Goal: Transaction & Acquisition: Purchase product/service

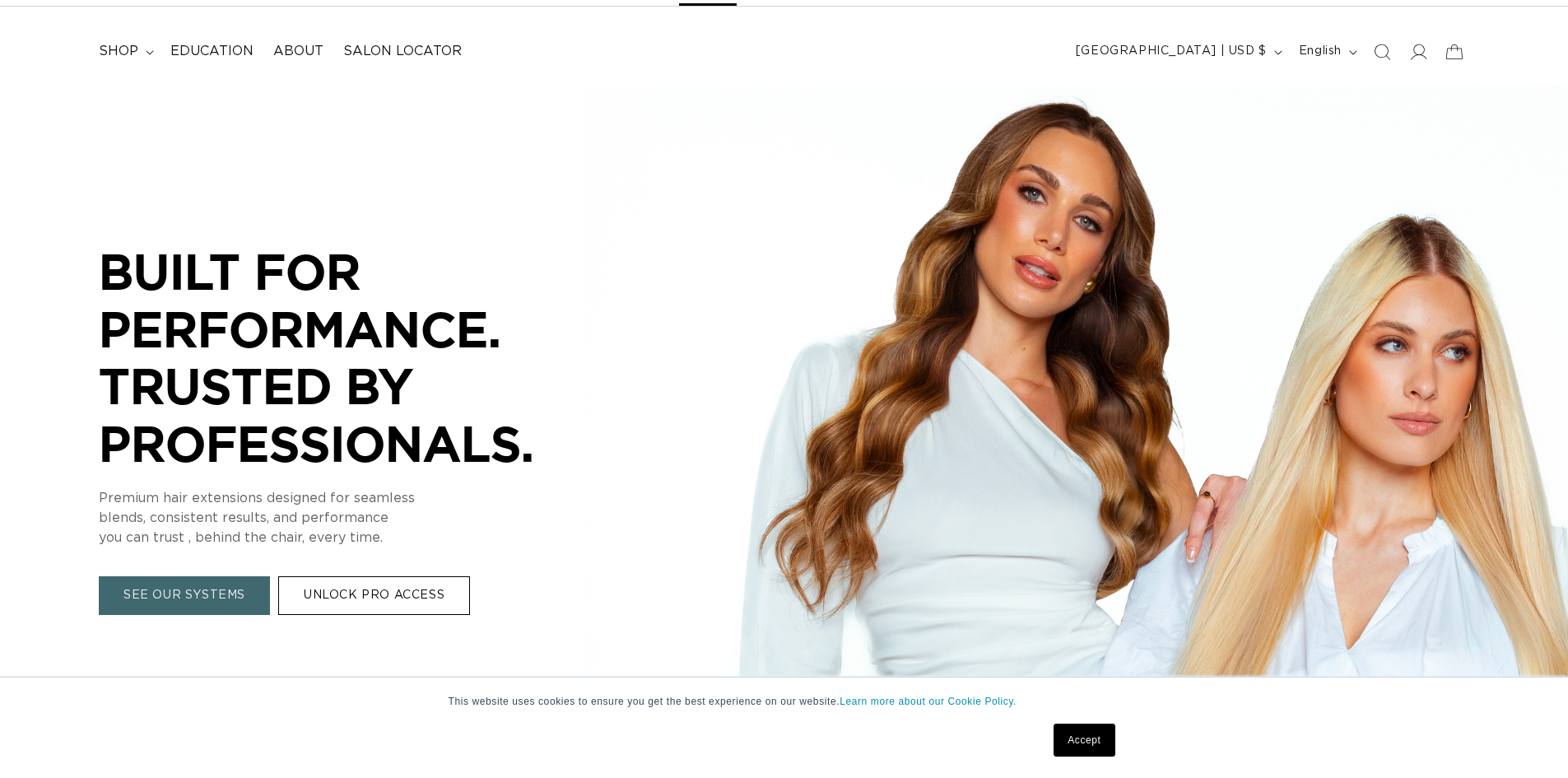
scroll to position [0, 1451]
click at [1413, 51] on icon at bounding box center [1417, 51] width 17 height 17
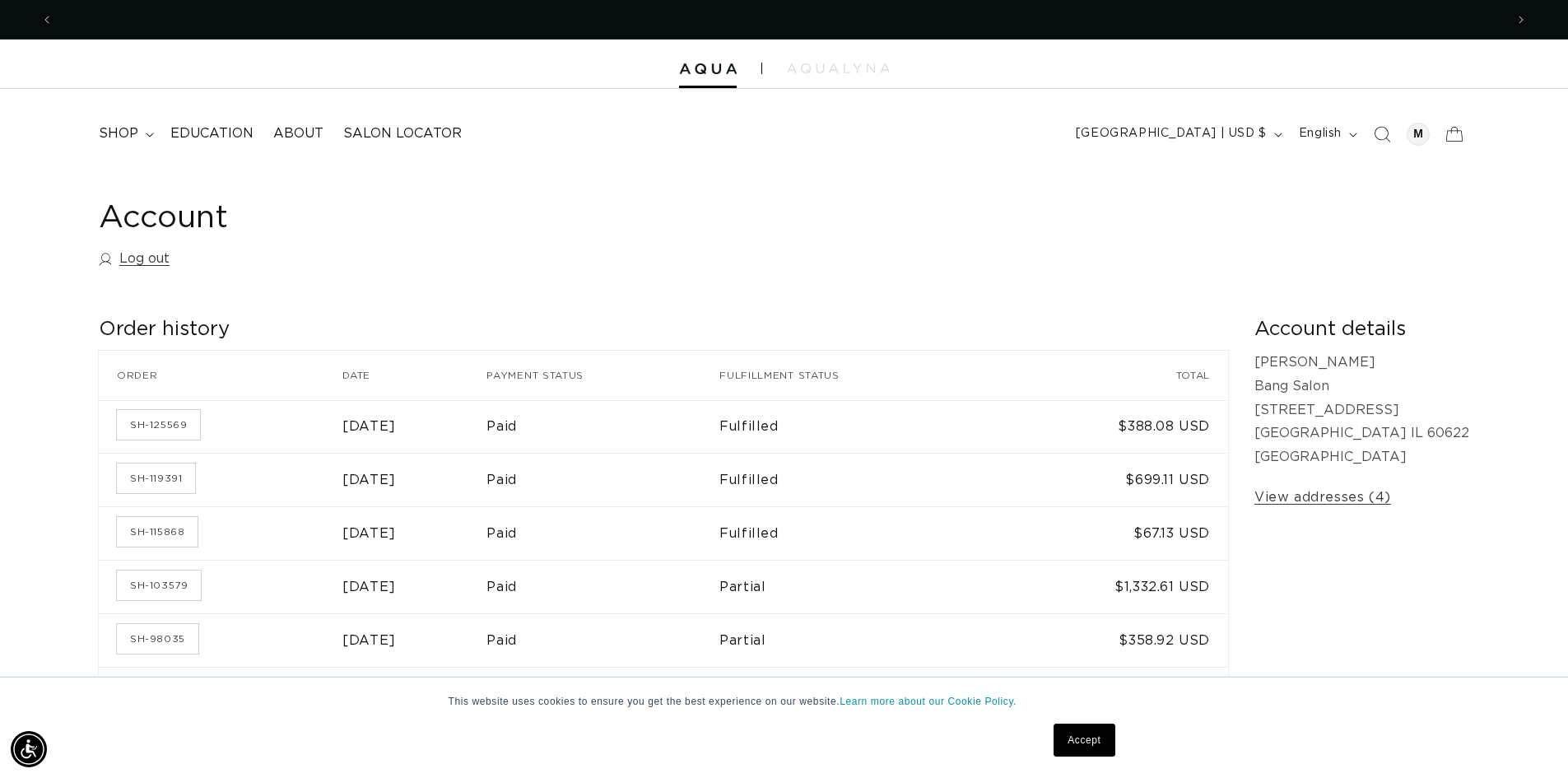
scroll to position [0, 1451]
click at [1381, 134] on icon "Search" at bounding box center [1381, 134] width 17 height 17
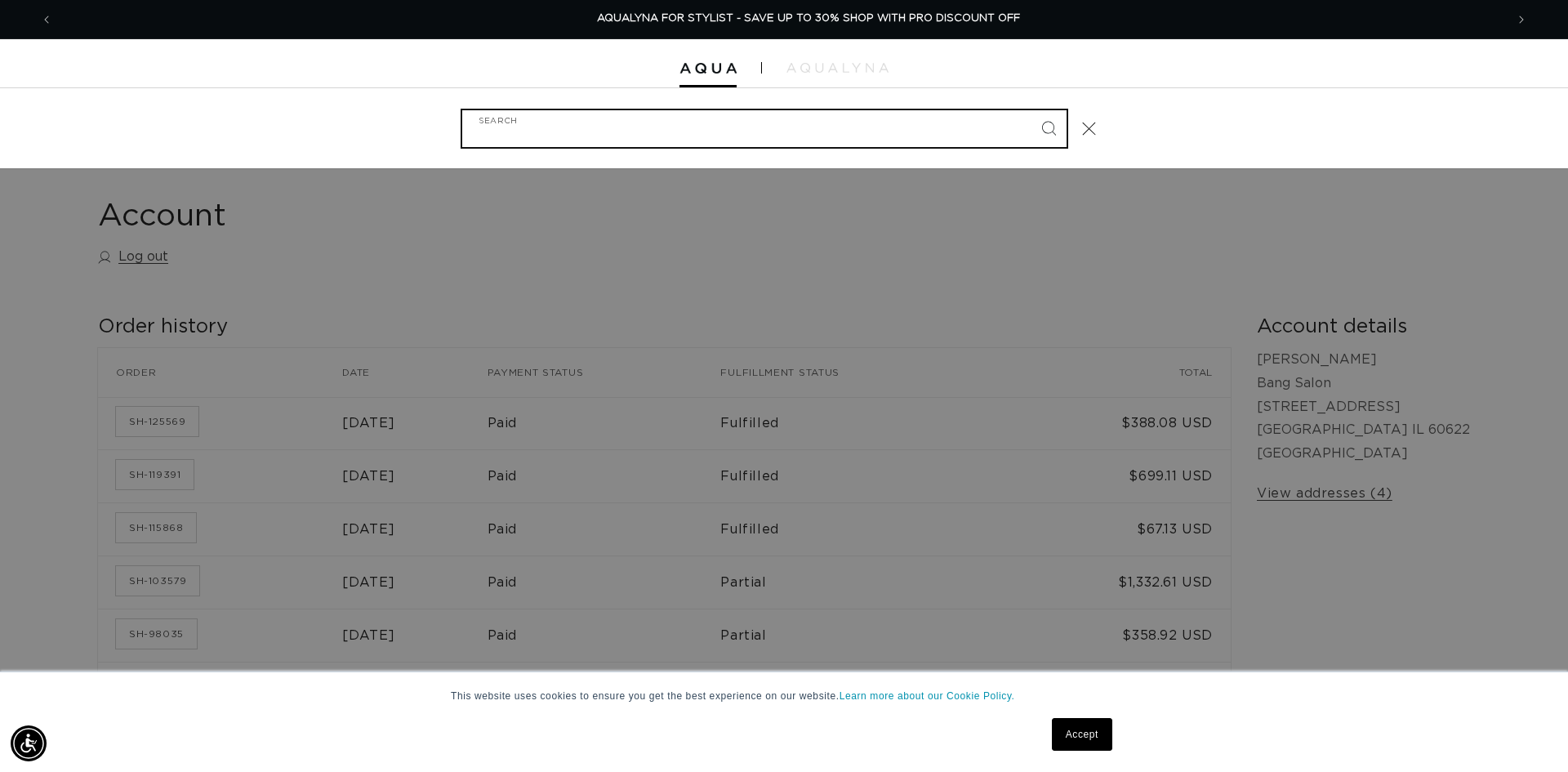
scroll to position [0, 2905]
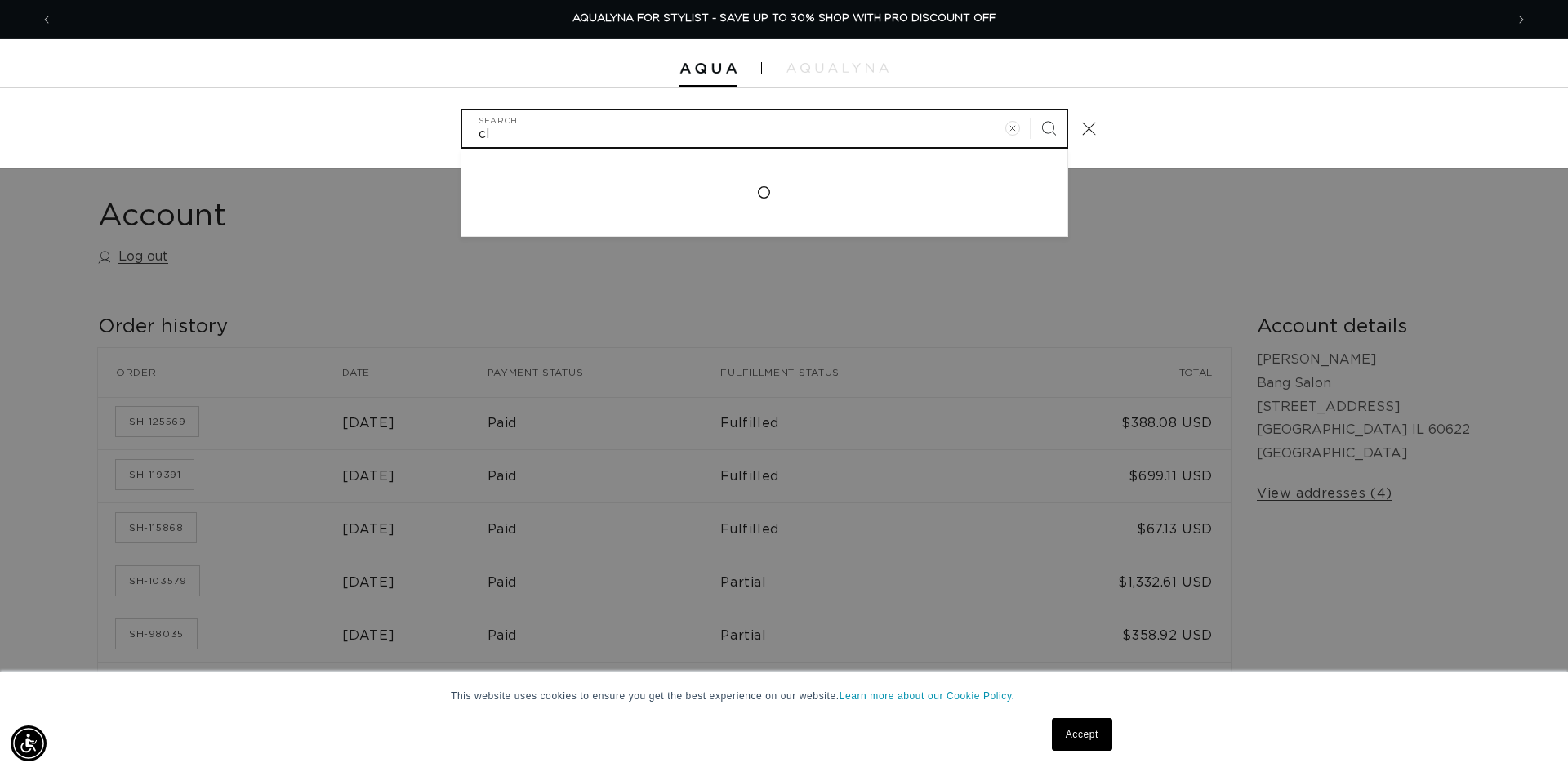
type input "c"
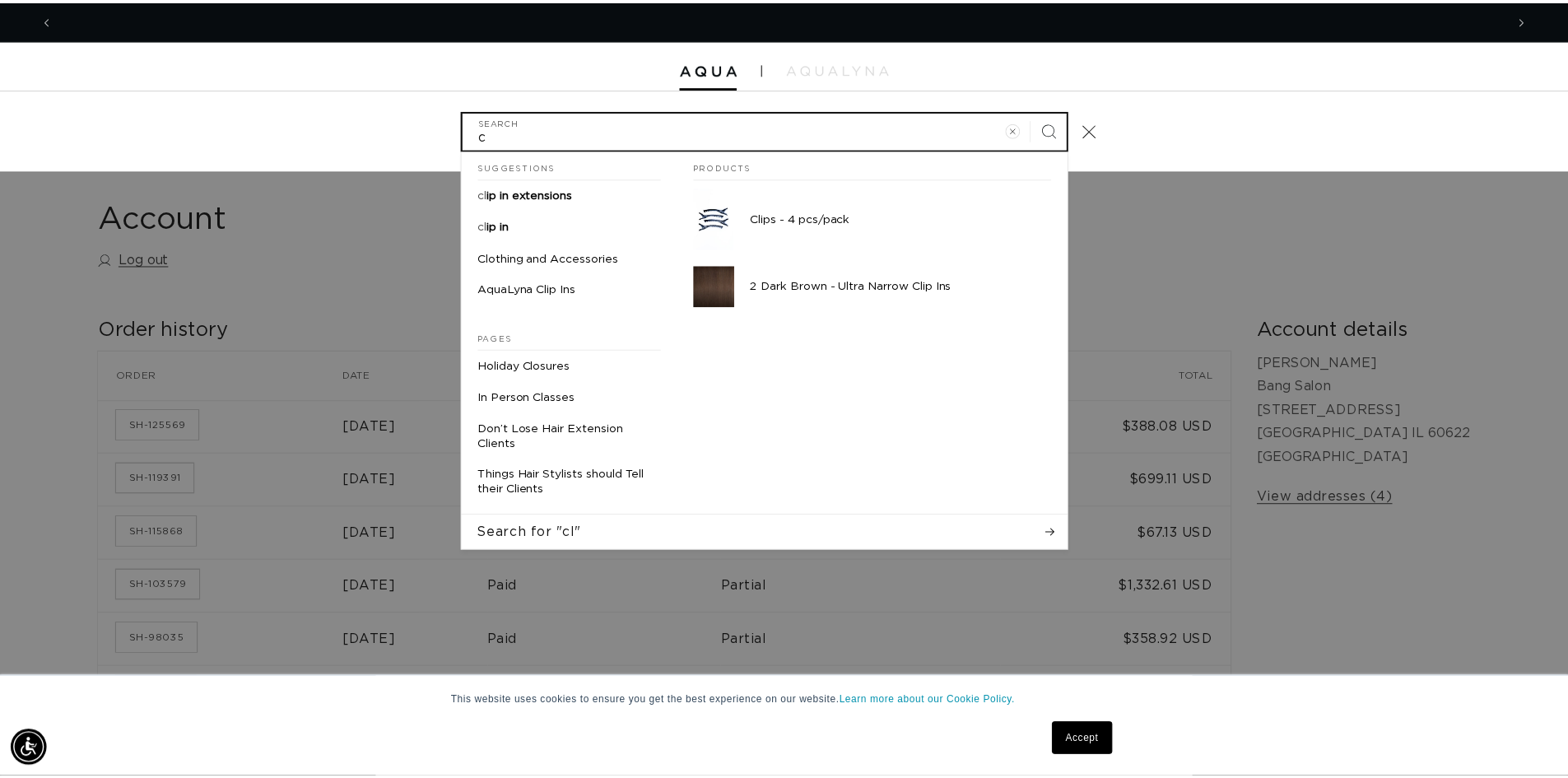
scroll to position [0, 0]
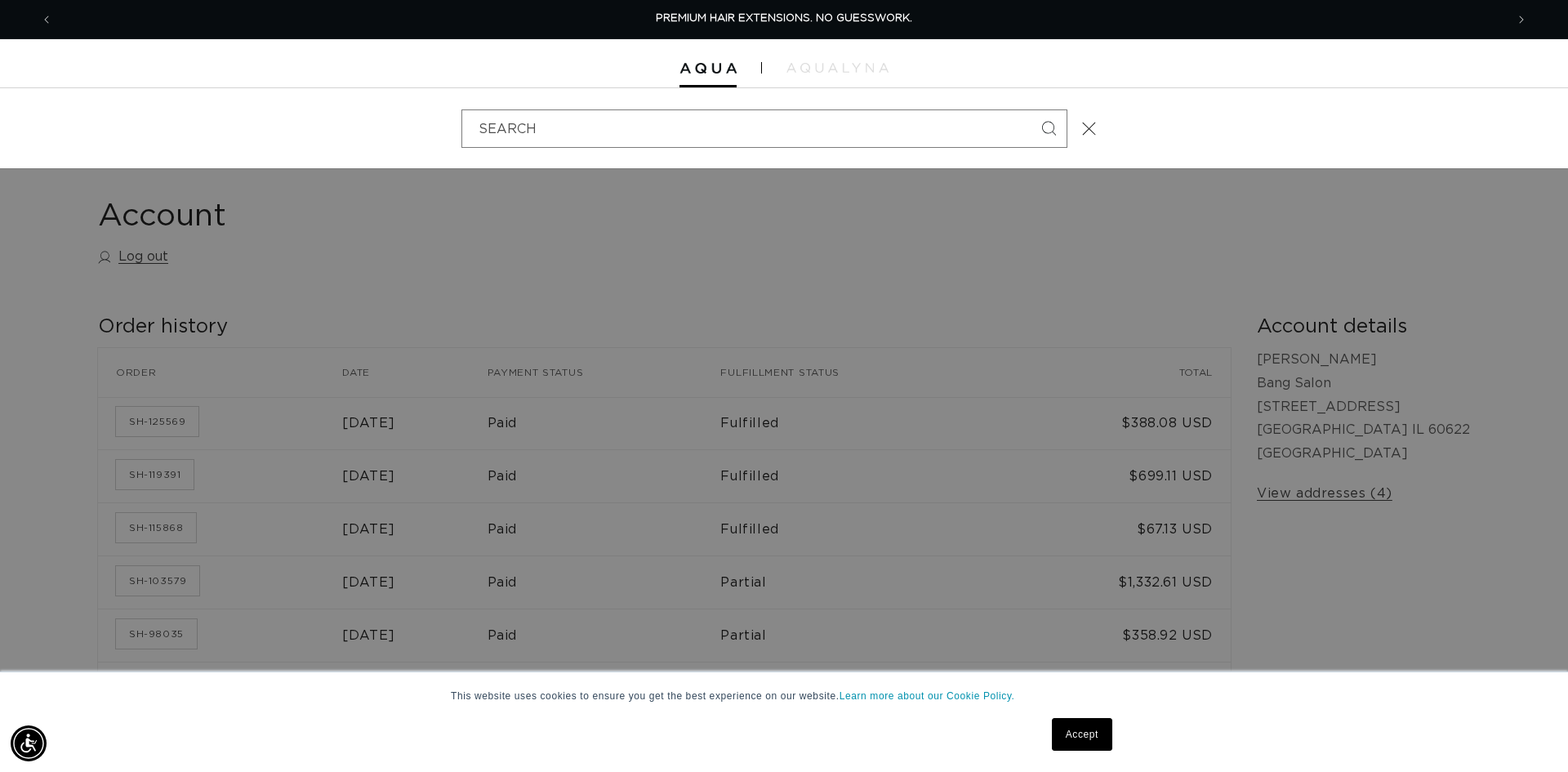
click at [0, 129] on div "Search" at bounding box center [0, 129] width 0 height 0
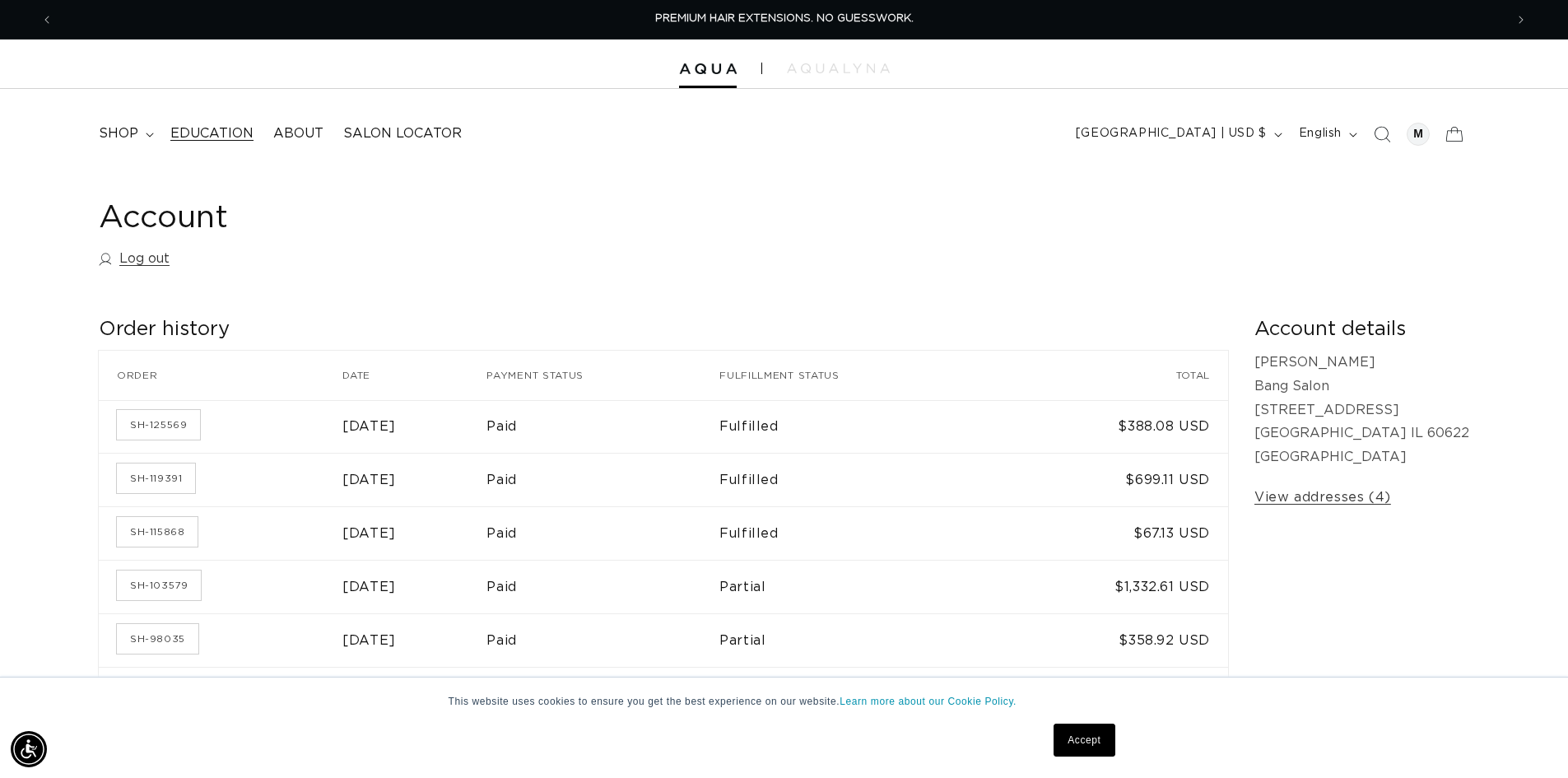
scroll to position [0, 1451]
click at [131, 135] on span "shop" at bounding box center [118, 134] width 39 height 17
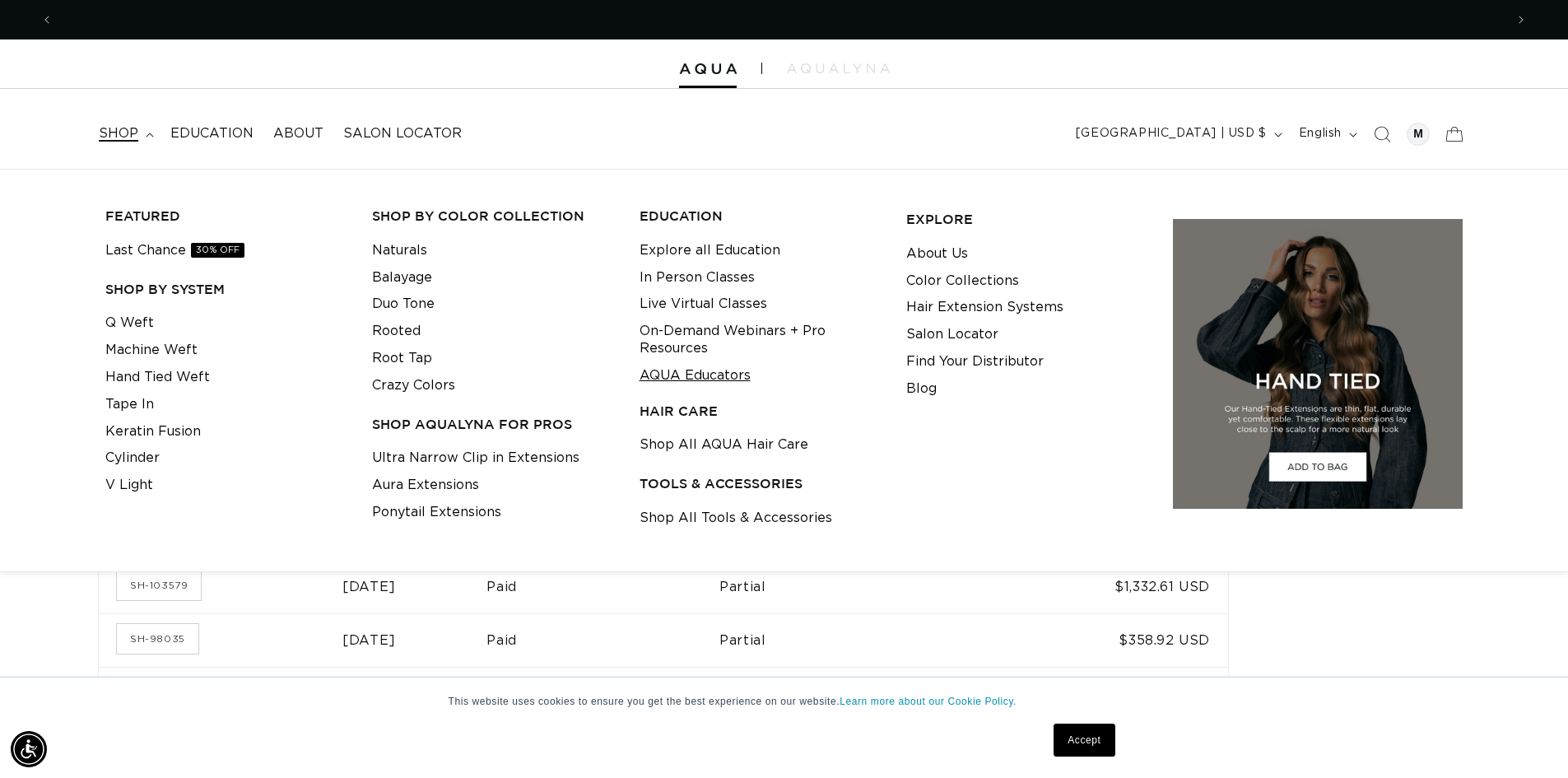
scroll to position [0, 2903]
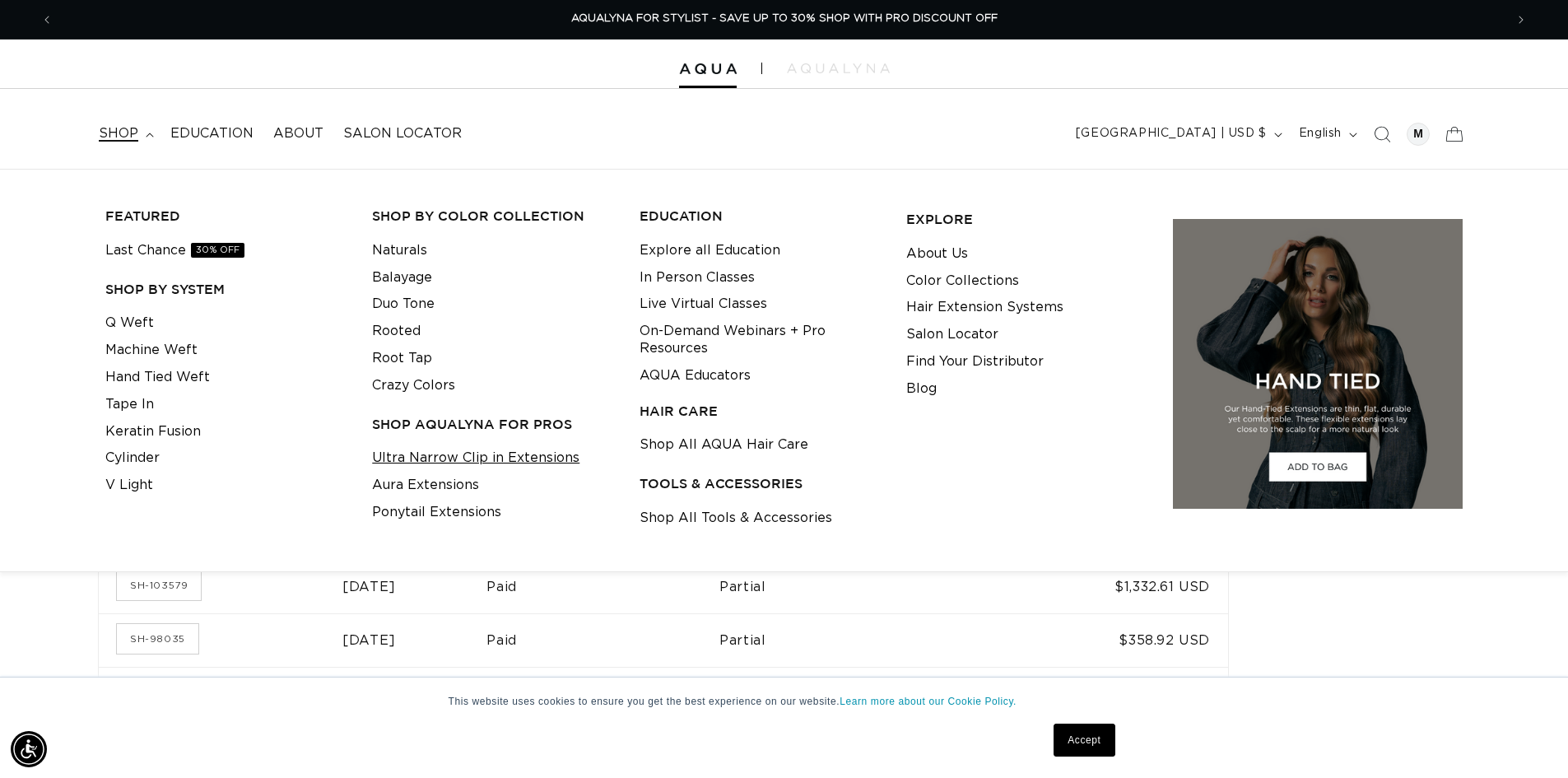
click at [473, 453] on link "Ultra Narrow Clip in Extensions" at bounding box center [476, 458] width 208 height 27
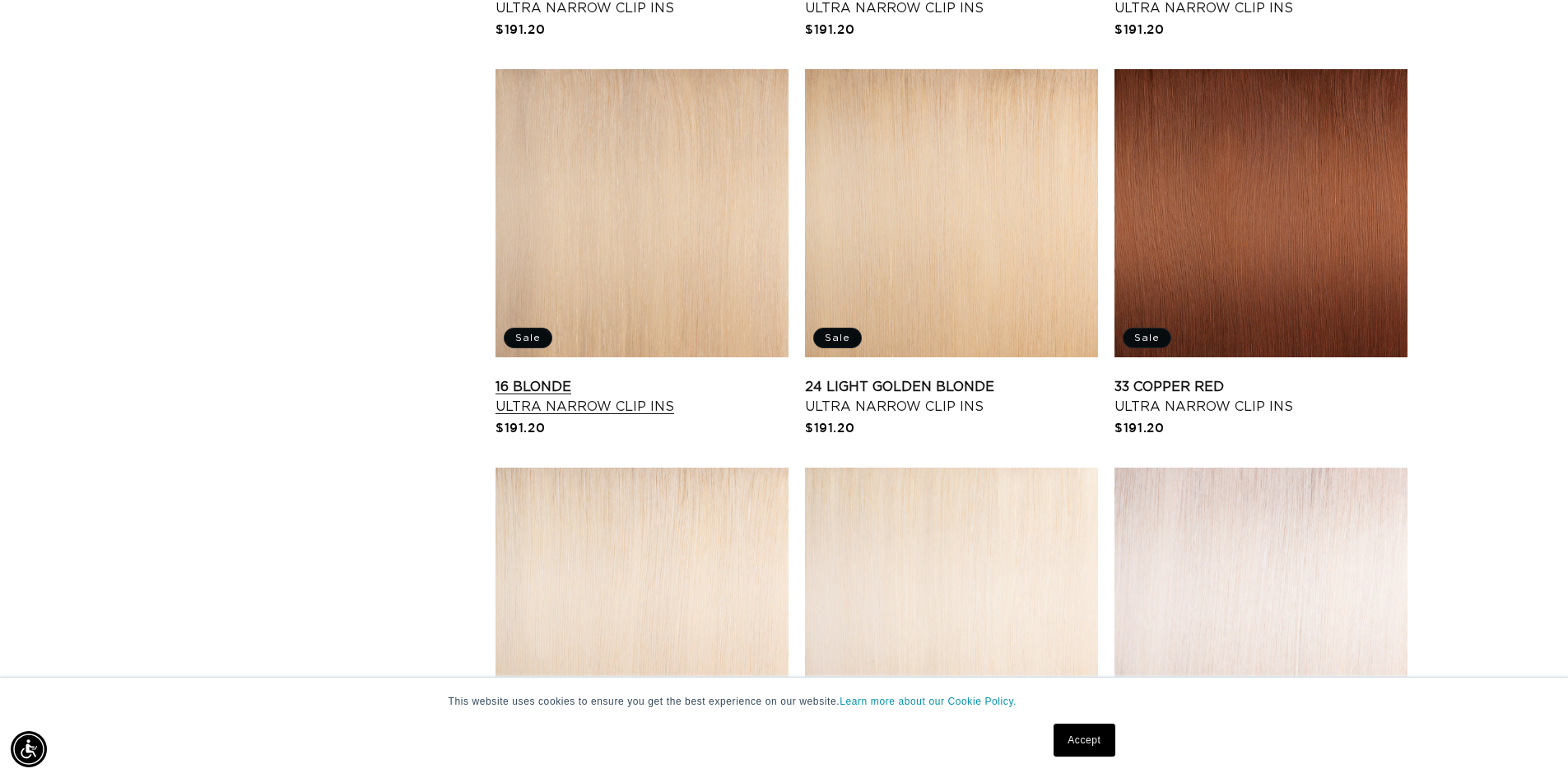
scroll to position [0, 2903]
click at [551, 391] on link "16 Blonde Ultra Narrow Clip Ins" at bounding box center [642, 397] width 293 height 39
